Goal: Task Accomplishment & Management: Complete application form

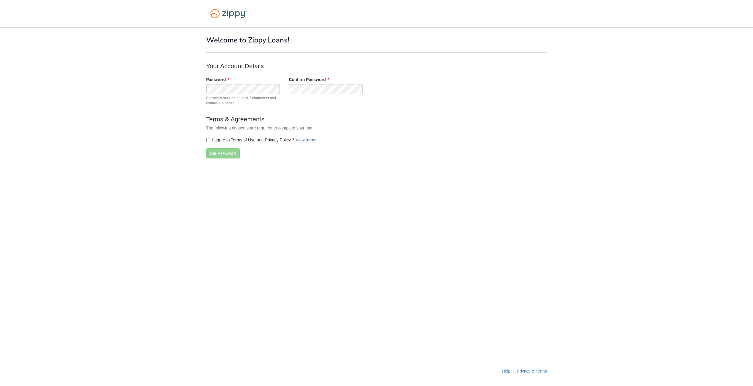
click at [235, 142] on label "I agree to Terms of Use and Privacy Policy View terms" at bounding box center [261, 140] width 110 height 6
click at [225, 156] on button "Set Password" at bounding box center [222, 153] width 33 height 10
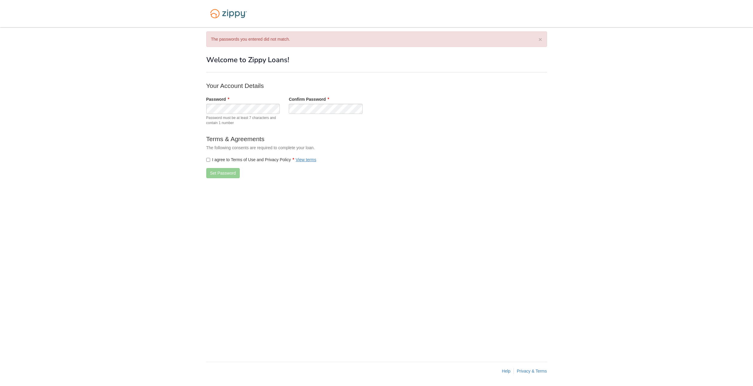
click at [250, 159] on label "I agree to Terms of Use and Privacy Policy View terms" at bounding box center [261, 160] width 110 height 6
click at [220, 173] on button "Set Password" at bounding box center [222, 173] width 33 height 10
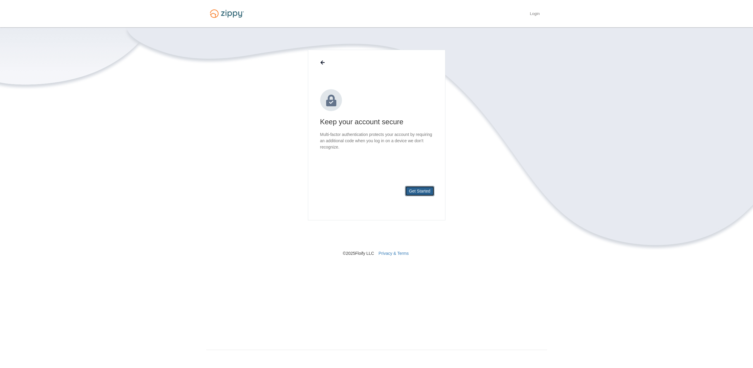
click at [414, 188] on button "Get Started" at bounding box center [419, 191] width 29 height 10
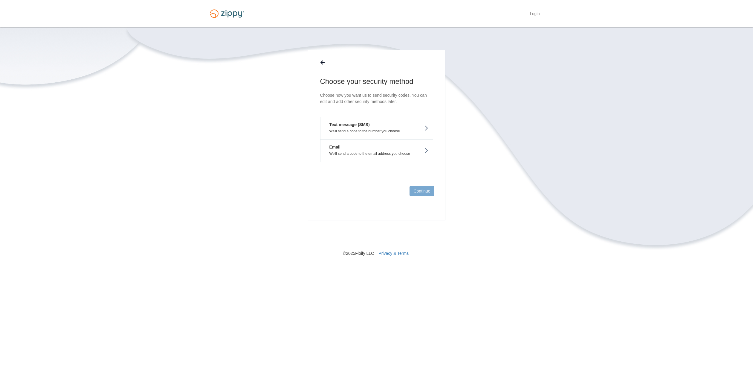
click at [379, 126] on button "Text message (SMS) We'll send a code to the number you choose" at bounding box center [376, 128] width 113 height 22
click at [363, 121] on input "text" at bounding box center [376, 116] width 113 height 14
type input "**********"
click at [428, 192] on button "Send Code" at bounding box center [420, 191] width 29 height 10
click at [363, 124] on input "text" at bounding box center [376, 122] width 113 height 14
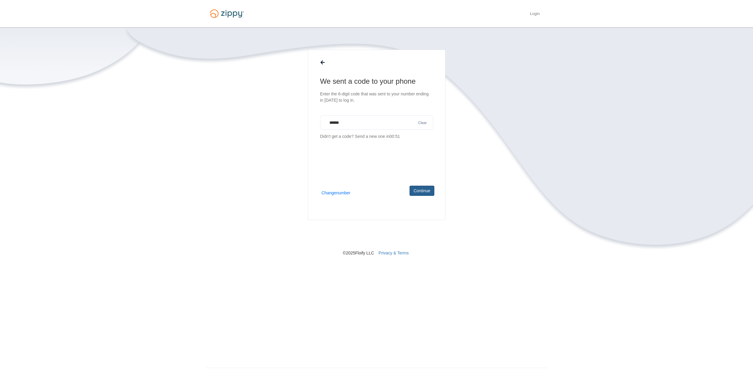
type input "******"
click at [424, 188] on button "Continue" at bounding box center [422, 191] width 25 height 10
click at [428, 192] on button "Continue" at bounding box center [422, 191] width 25 height 10
click at [424, 191] on link "Finish" at bounding box center [424, 191] width 19 height 10
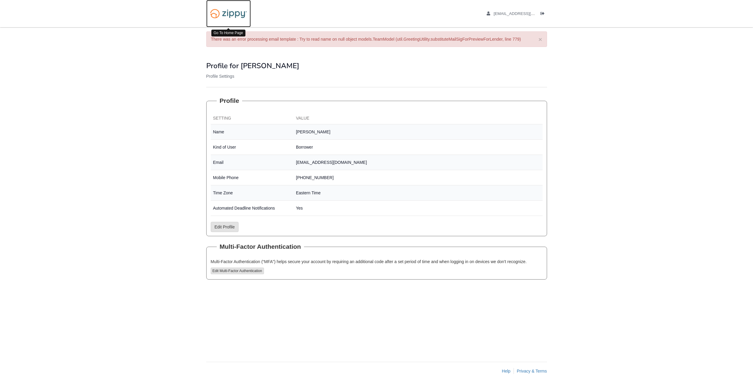
click at [228, 13] on img at bounding box center [228, 13] width 45 height 15
